Goal: Find specific page/section: Find specific page/section

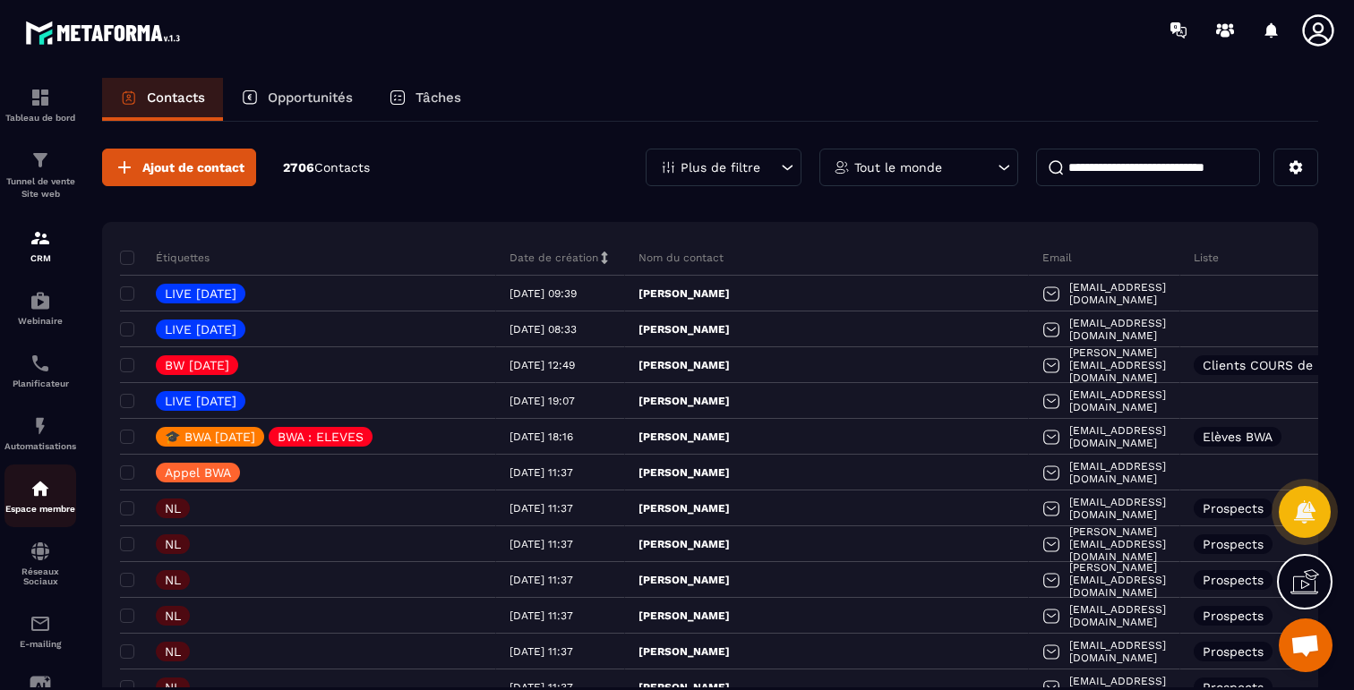
scroll to position [8198, 0]
click at [41, 617] on link "E-mailing" at bounding box center [40, 631] width 72 height 63
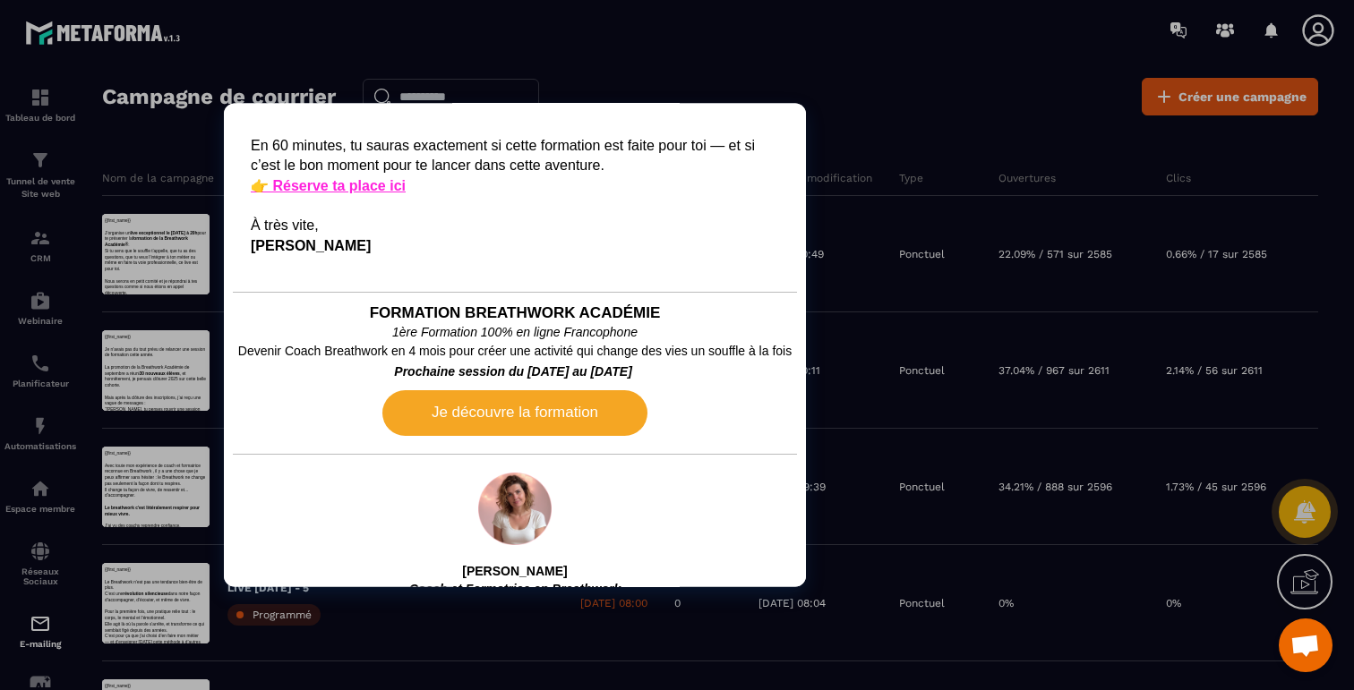
scroll to position [863, 0]
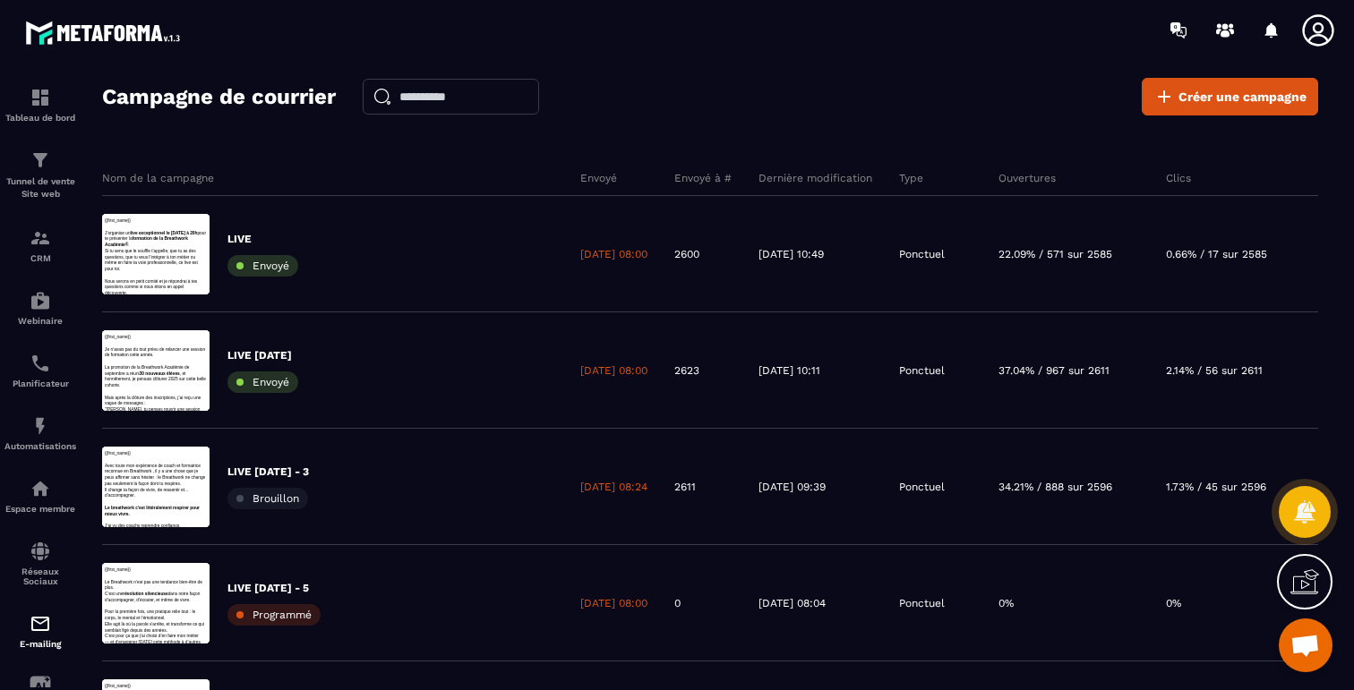
click at [888, 79] on div "Campagne de courrier Créer une campagne" at bounding box center [710, 97] width 1216 height 38
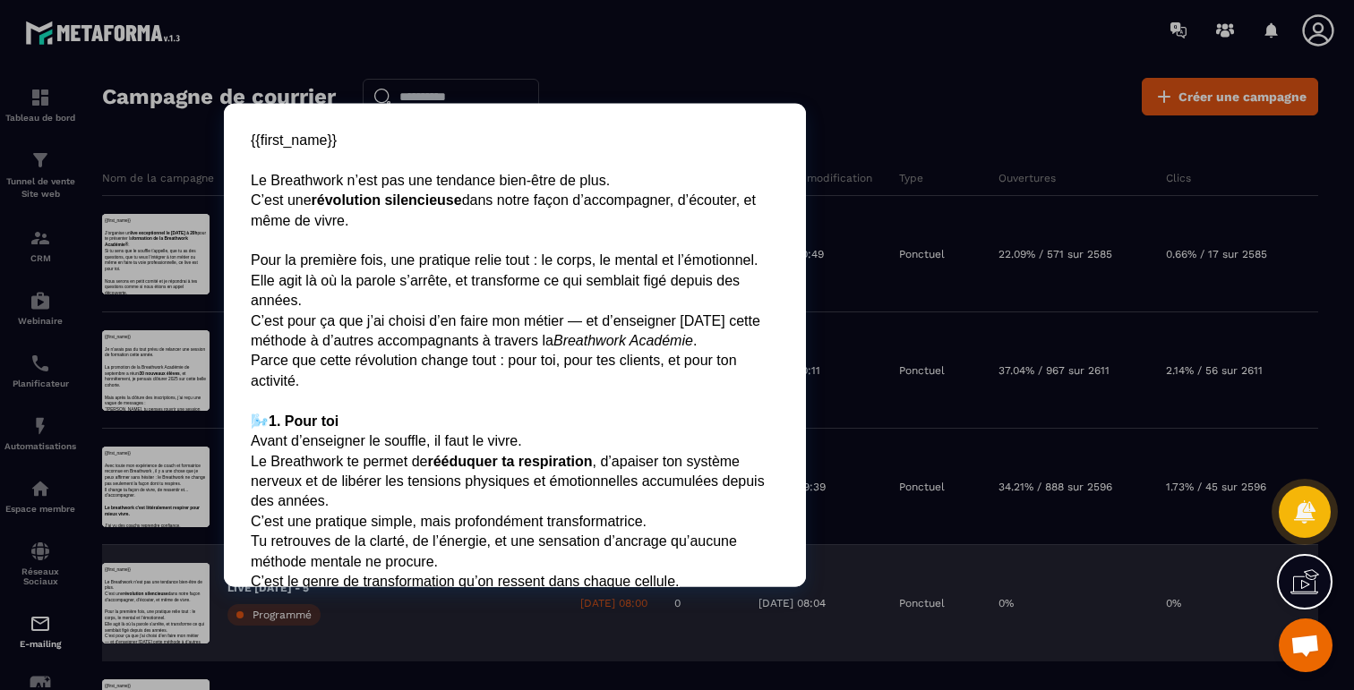
scroll to position [0, 0]
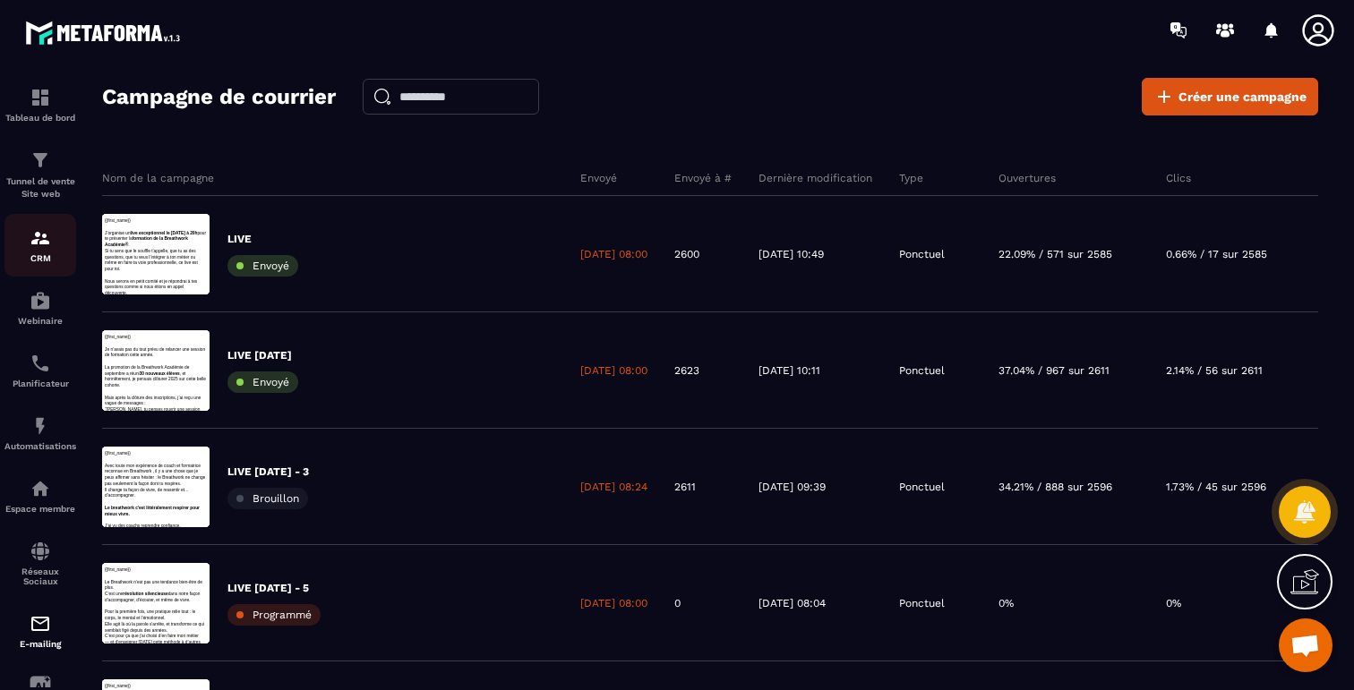
click at [39, 253] on p "CRM" at bounding box center [40, 258] width 72 height 10
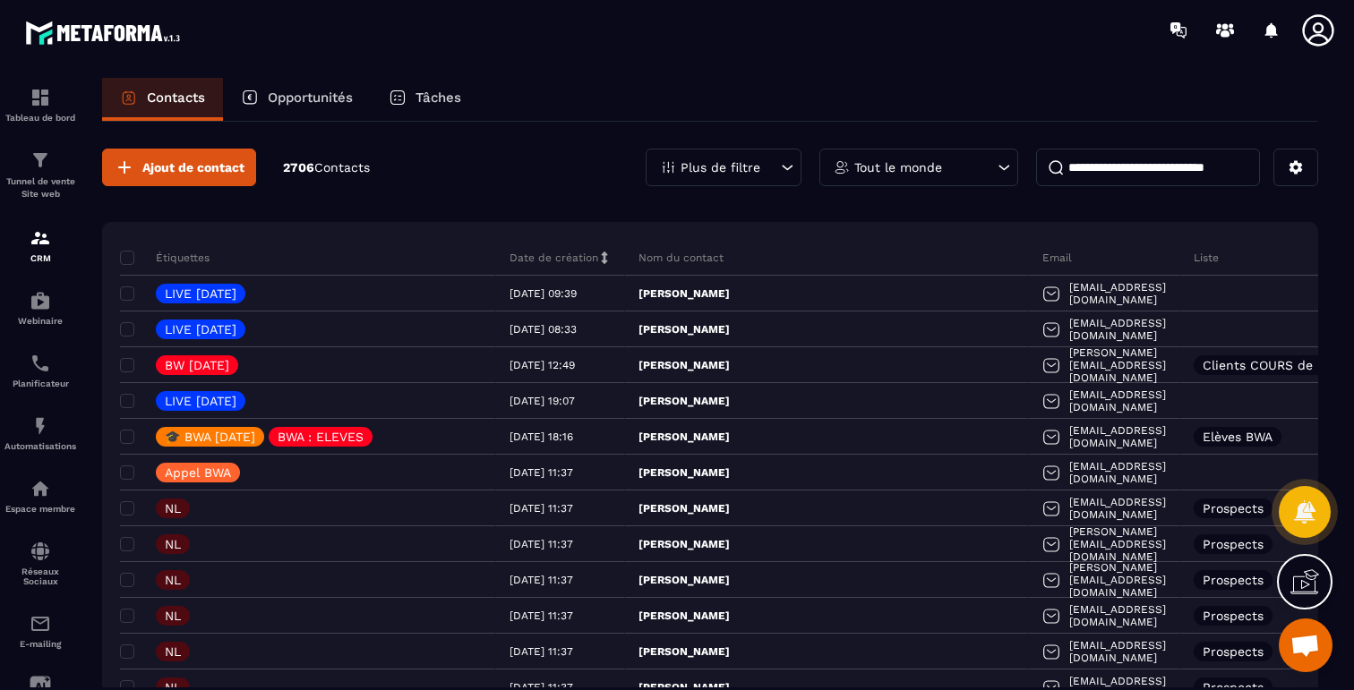
click at [1188, 166] on input at bounding box center [1148, 168] width 224 height 38
paste input "**********"
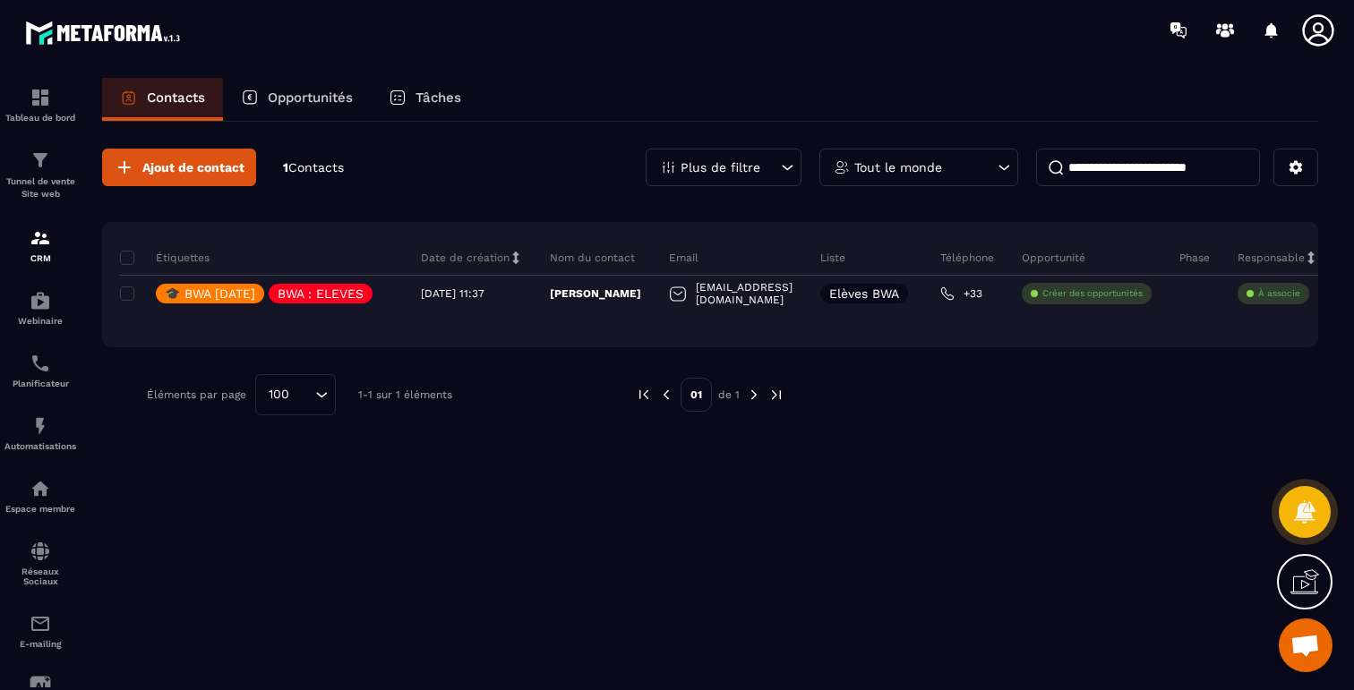
type input "**********"
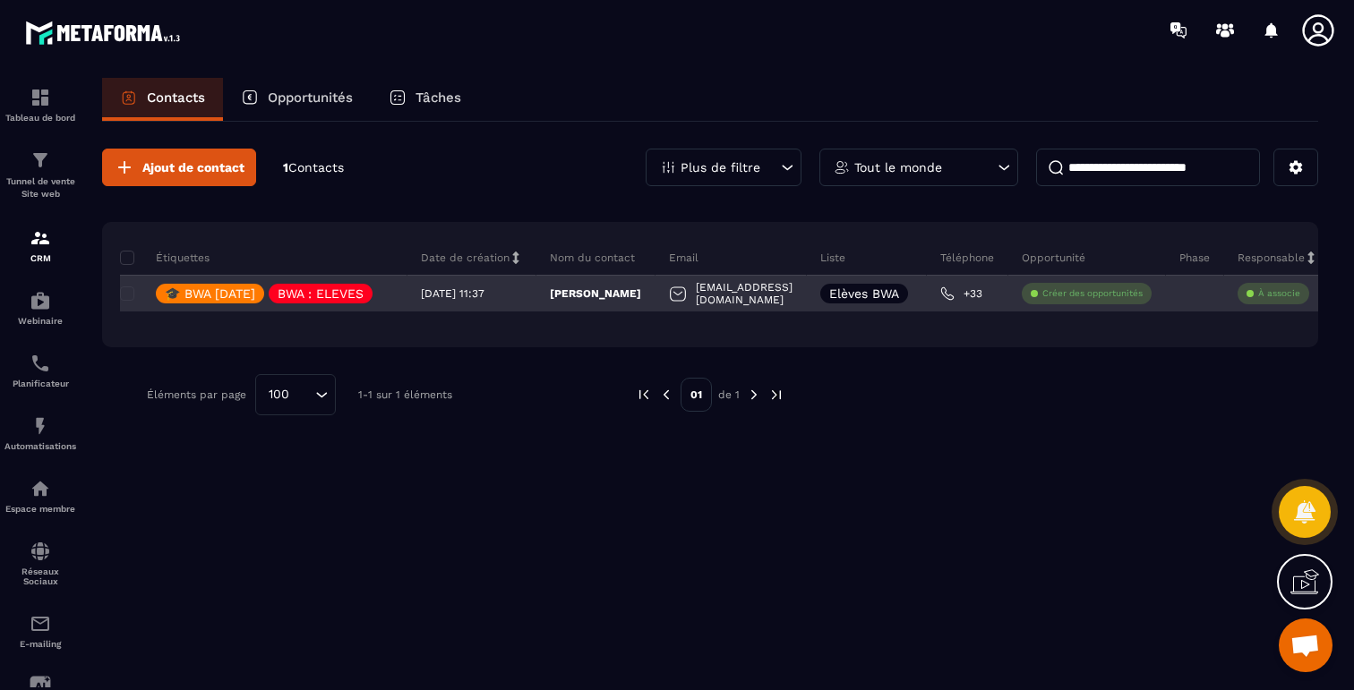
scroll to position [0, 0]
click at [624, 284] on div "[PERSON_NAME]" at bounding box center [595, 294] width 119 height 36
